Goal: Transaction & Acquisition: Purchase product/service

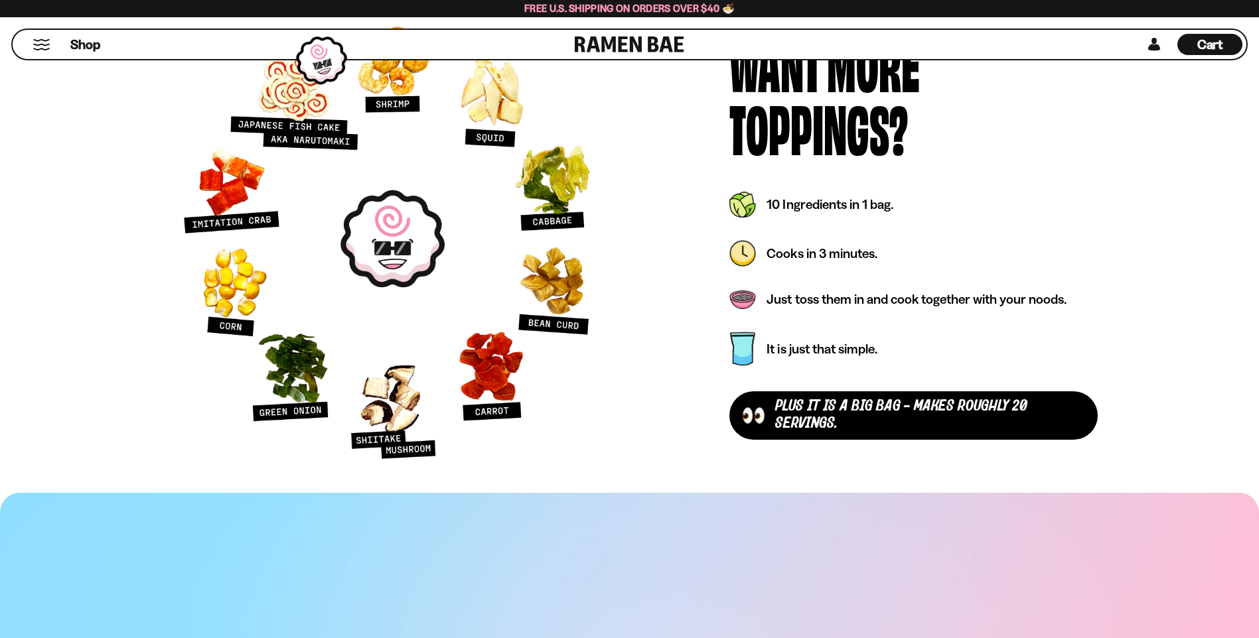
scroll to position [4315, 0]
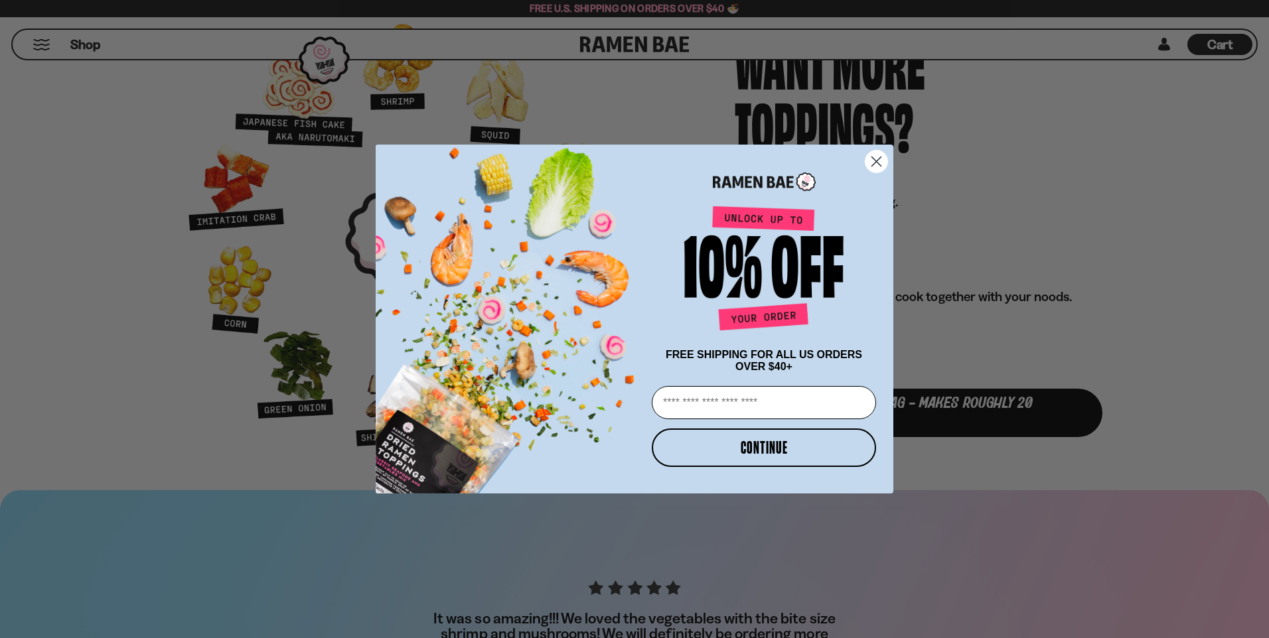
click at [874, 160] on icon "Close dialog" at bounding box center [876, 161] width 9 height 9
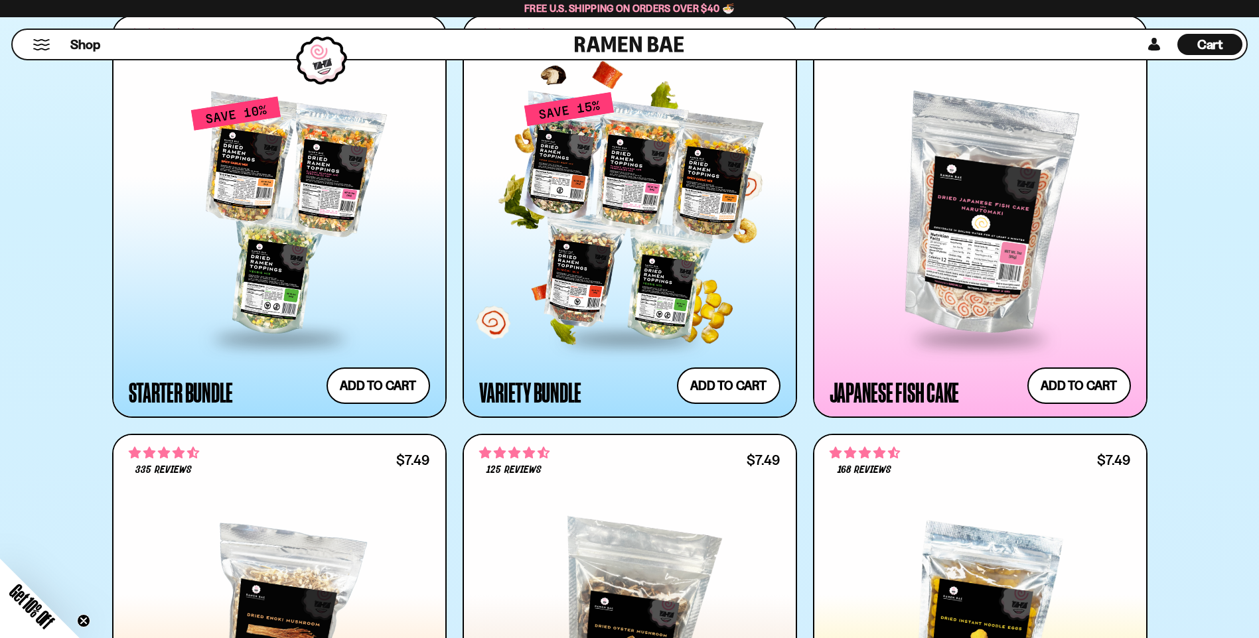
scroll to position [1462, 0]
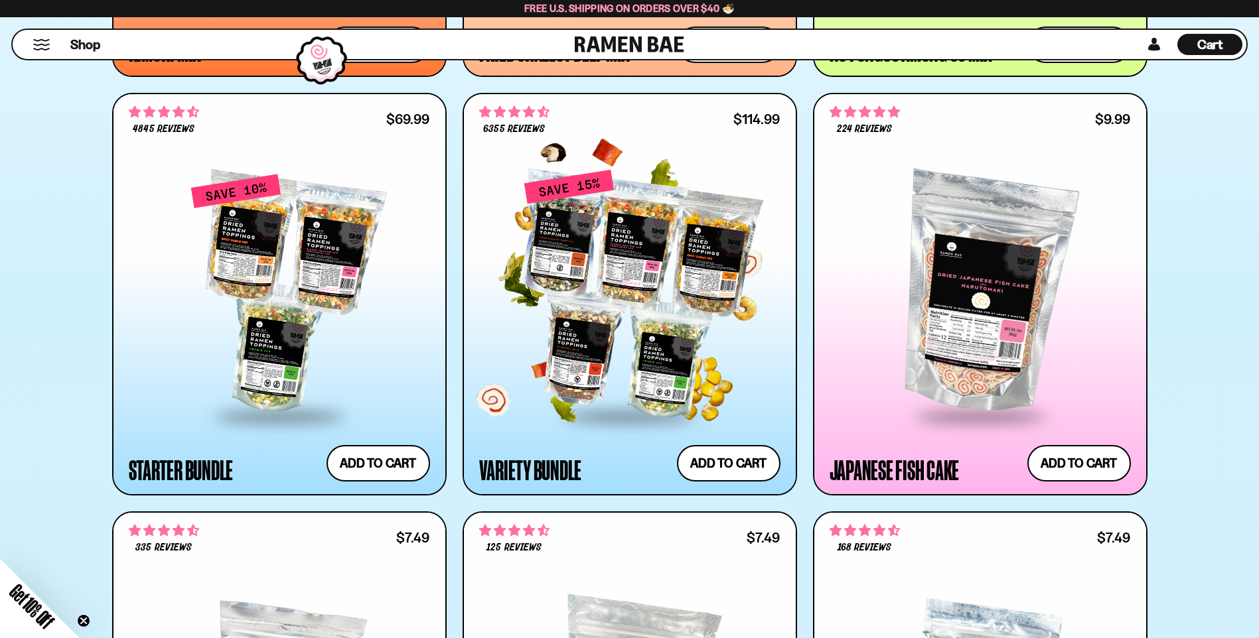
click at [610, 313] on div at bounding box center [629, 294] width 301 height 242
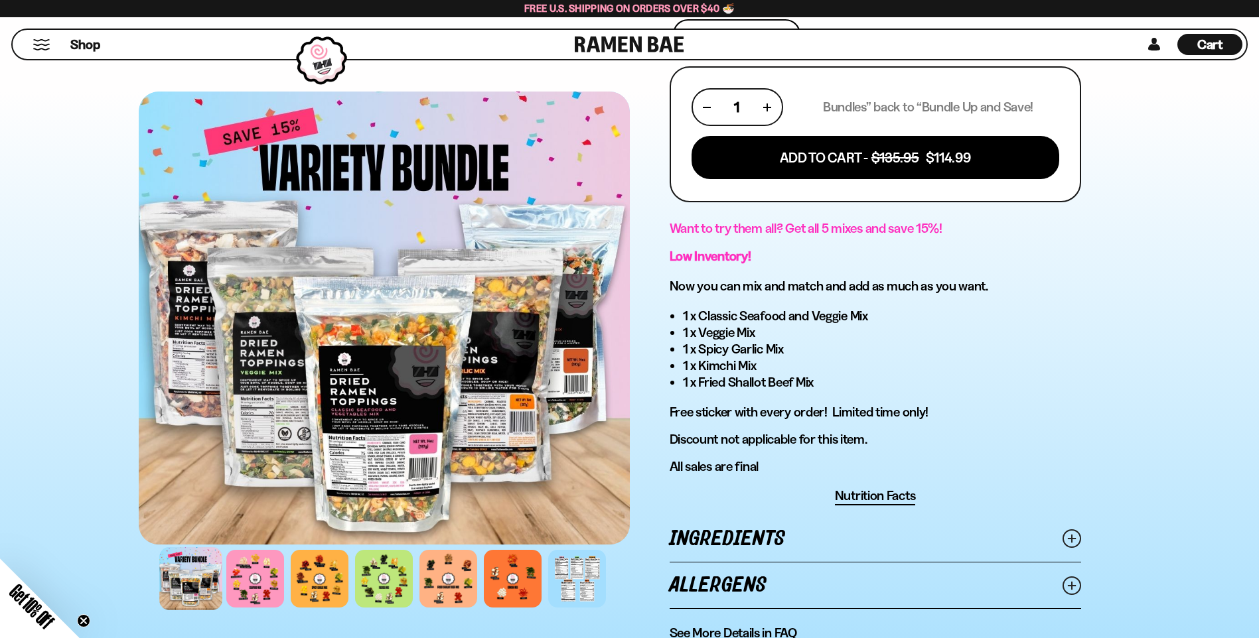
scroll to position [531, 0]
